Goal: Navigation & Orientation: Find specific page/section

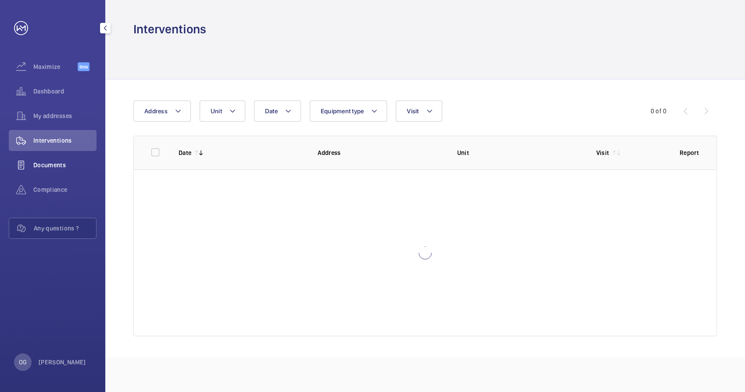
click at [61, 164] on span "Documents" at bounding box center [64, 165] width 63 height 9
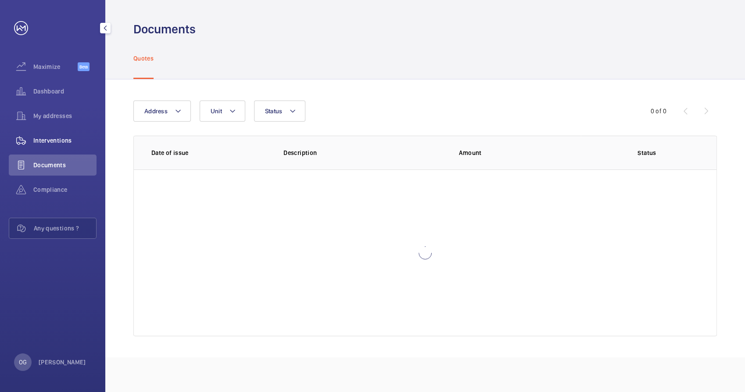
click at [60, 133] on div "Interventions" at bounding box center [53, 140] width 88 height 21
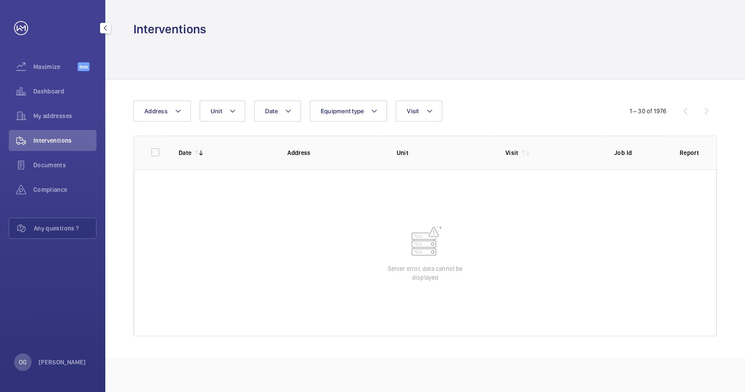
click at [56, 136] on span "Interventions" at bounding box center [64, 140] width 63 height 9
click at [54, 154] on div "Documents" at bounding box center [53, 164] width 88 height 21
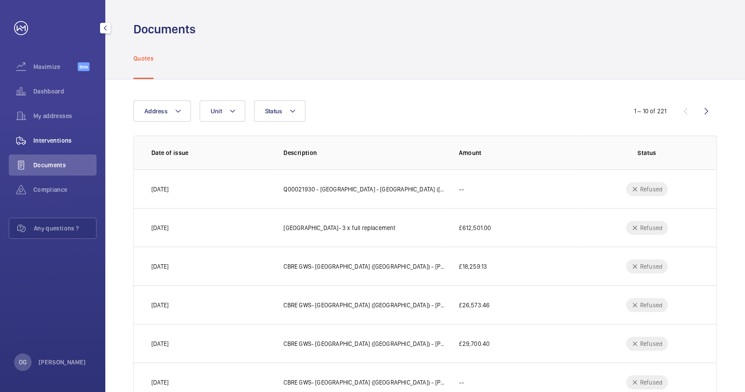
click at [50, 149] on div "Interventions" at bounding box center [53, 140] width 88 height 21
